Goal: Navigation & Orientation: Go to known website

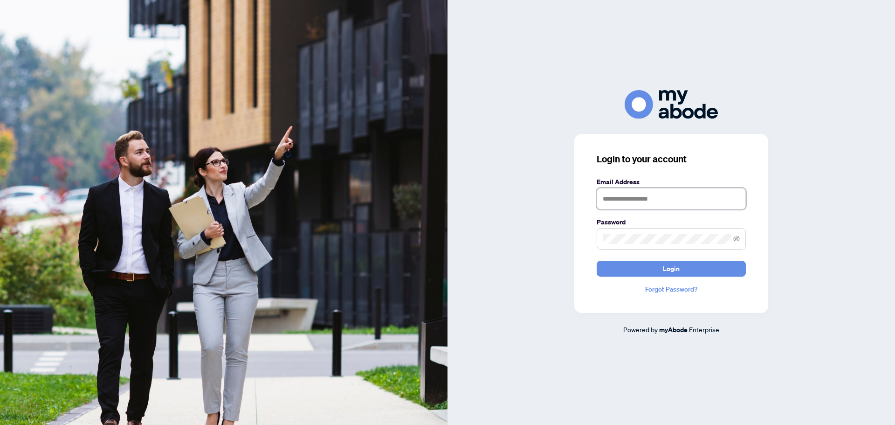
click at [634, 203] on input "text" at bounding box center [671, 198] width 149 height 21
type input "**********"
click at [654, 233] on span at bounding box center [671, 238] width 149 height 21
click at [597, 261] on button "Login" at bounding box center [671, 269] width 149 height 16
